Goal: Task Accomplishment & Management: Manage account settings

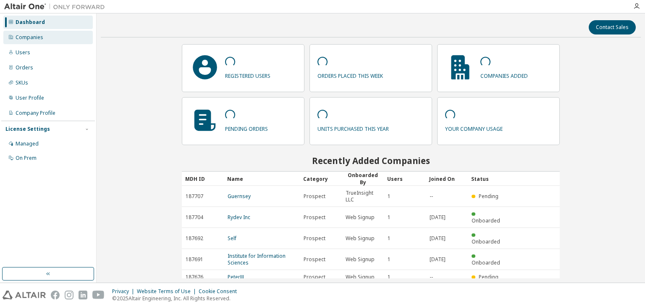
click at [30, 32] on div "Companies" at bounding box center [47, 37] width 89 height 13
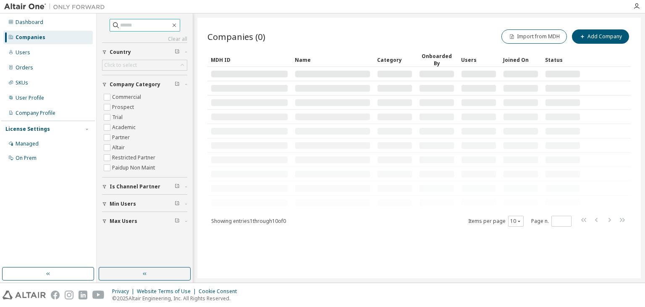
click at [165, 29] on span at bounding box center [145, 25] width 71 height 13
click at [158, 27] on input "text" at bounding box center [145, 25] width 50 height 8
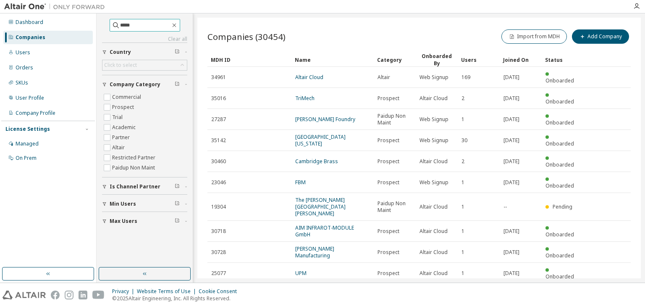
type input "*****"
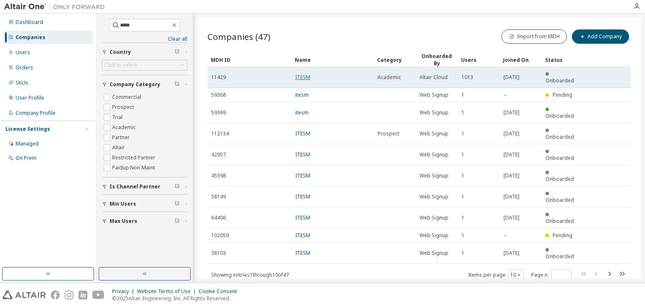
click at [302, 73] on link "ITESM" at bounding box center [302, 76] width 15 height 7
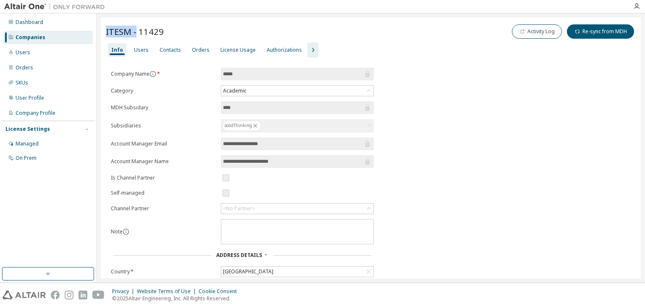
drag, startPoint x: 103, startPoint y: 31, endPoint x: 136, endPoint y: 31, distance: 33.2
click at [136, 31] on div "**********" at bounding box center [371, 208] width 540 height 380
click at [142, 48] on div "Users" at bounding box center [141, 50] width 15 height 7
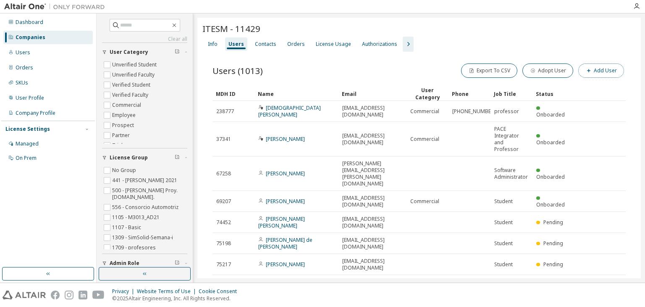
click at [589, 71] on span "button" at bounding box center [588, 70] width 7 height 7
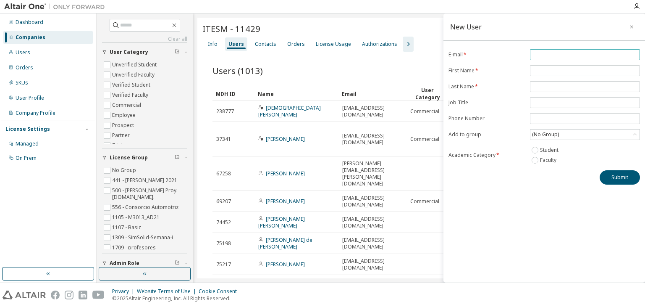
click at [541, 54] on input "email" at bounding box center [585, 54] width 106 height 7
click at [534, 73] on form "E-mail * First Name * Last Name * Job Title Phone Number Add to group (No Group…" at bounding box center [543, 107] width 191 height 116
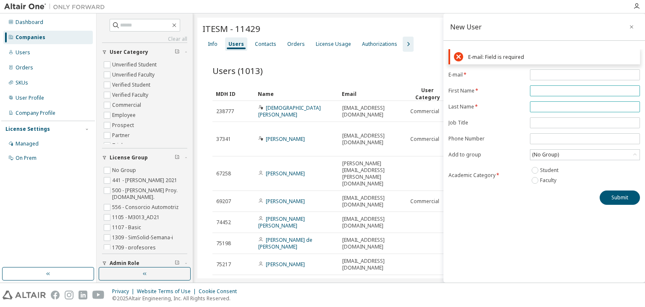
click at [534, 106] on form "E-mail * First Name * Last Name * Job Title Phone Number Add to group (No Group…" at bounding box center [543, 127] width 191 height 116
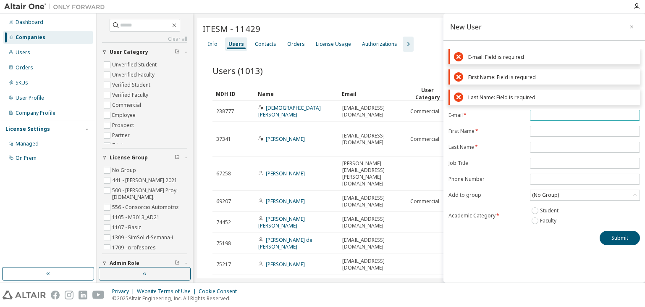
click at [540, 97] on div "E-mail: Field is required First Name: Field is required Last Name: Field is req…" at bounding box center [544, 147] width 202 height 196
click at [535, 265] on div "New User E-mail: Field is required First Name: Field is required Last Name: Fie…" at bounding box center [544, 147] width 202 height 269
click at [456, 100] on icon at bounding box center [458, 96] width 9 height 9
click at [457, 78] on icon at bounding box center [458, 77] width 9 height 10
click at [457, 59] on icon at bounding box center [458, 56] width 9 height 9
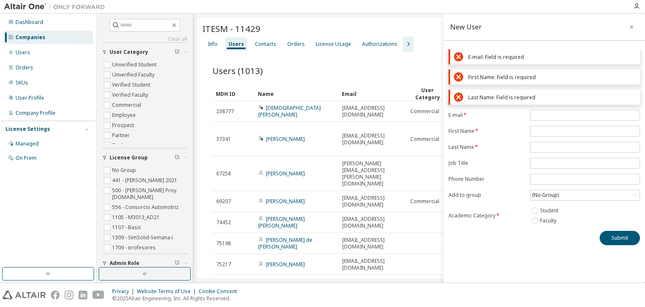
click at [626, 28] on button "button" at bounding box center [631, 26] width 13 height 13
